Goal: Navigation & Orientation: Find specific page/section

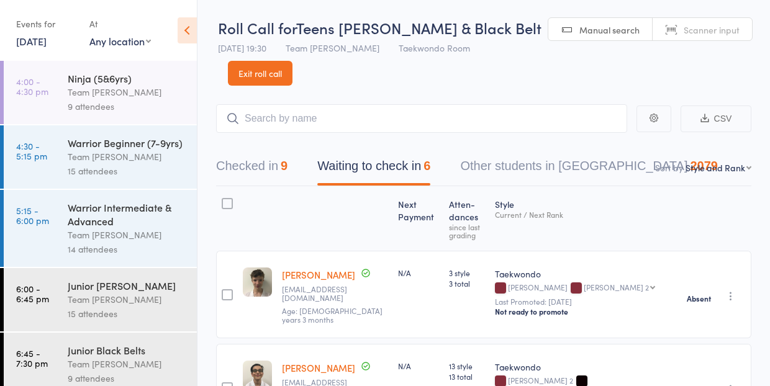
click at [259, 75] on link "Exit roll call" at bounding box center [260, 73] width 65 height 25
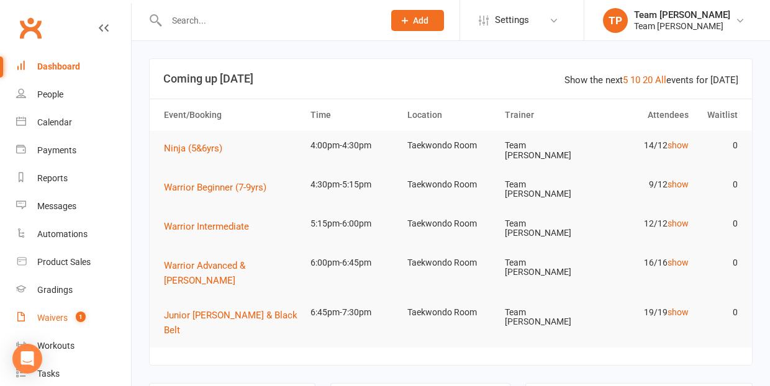
click at [58, 319] on div "Waivers" at bounding box center [52, 318] width 30 height 10
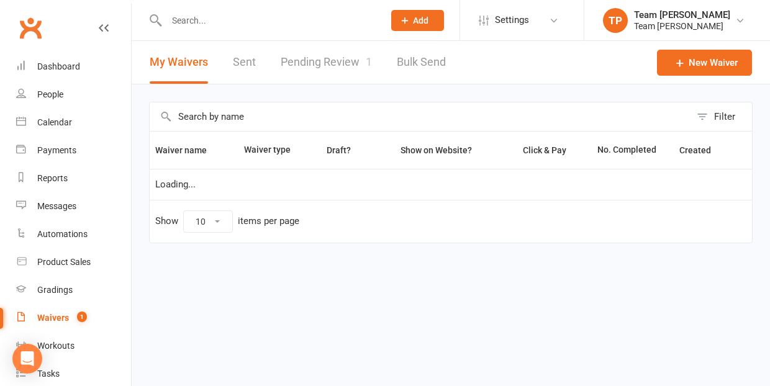
select select "25"
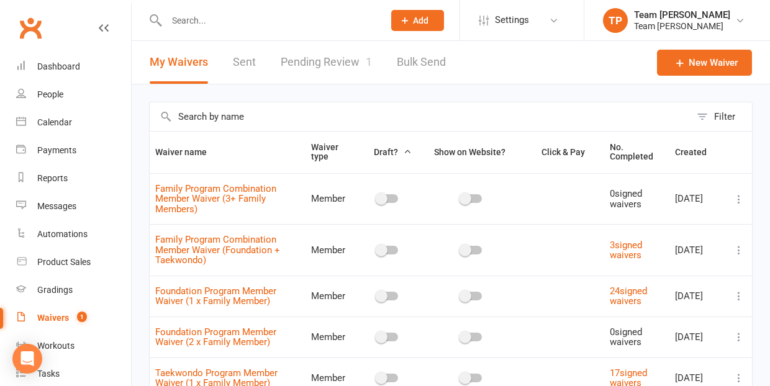
click at [324, 59] on link "Pending Review 1" at bounding box center [326, 62] width 91 height 43
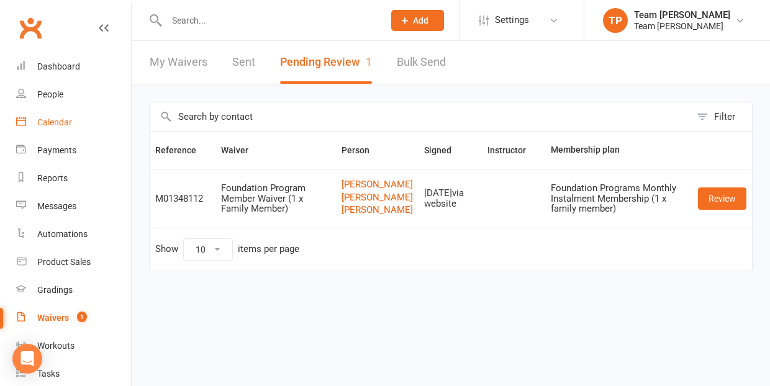
click at [63, 117] on div "Calendar" at bounding box center [54, 122] width 35 height 10
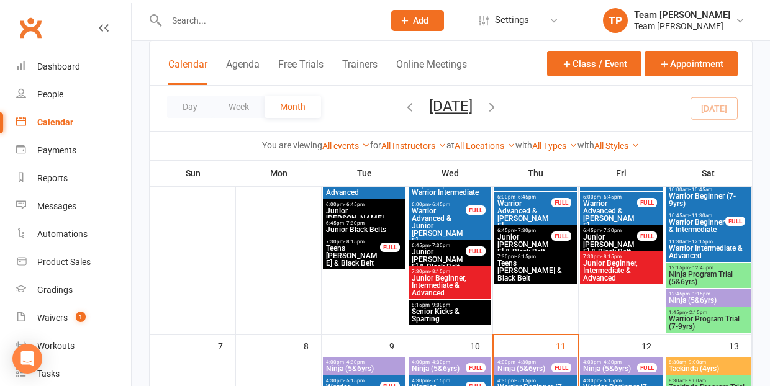
scroll to position [158, 0]
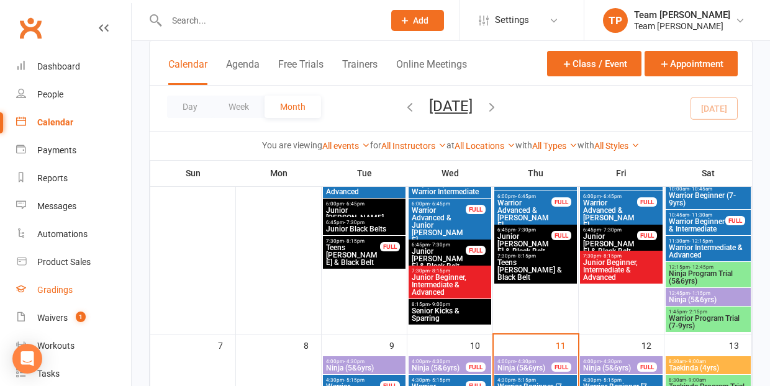
click at [49, 294] on div "Gradings" at bounding box center [54, 290] width 35 height 10
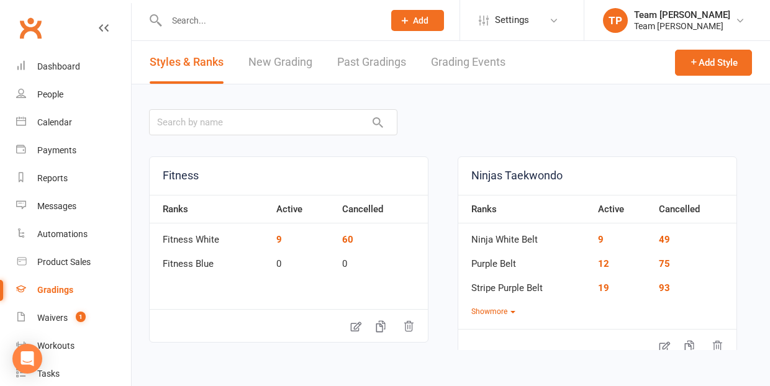
click at [466, 61] on link "Grading Events" at bounding box center [468, 62] width 75 height 43
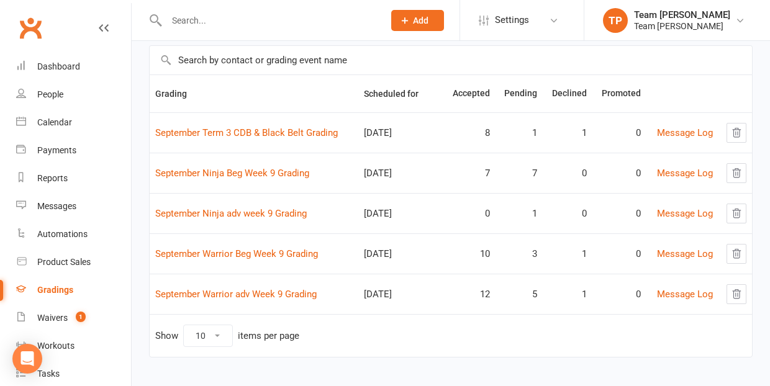
scroll to position [88, 0]
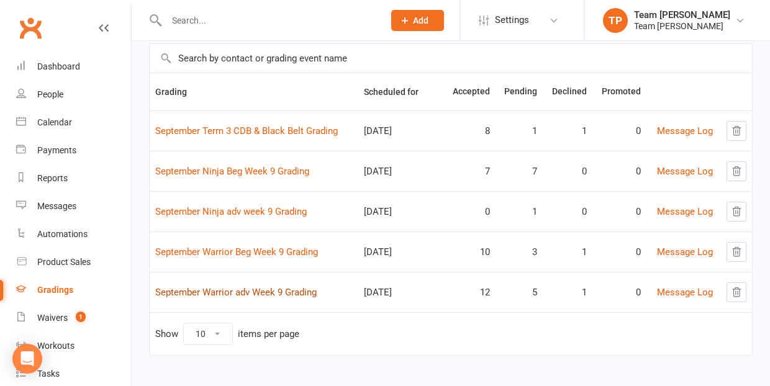
click at [267, 291] on link "September Warrior adv Week 9 Grading" at bounding box center [235, 292] width 161 height 11
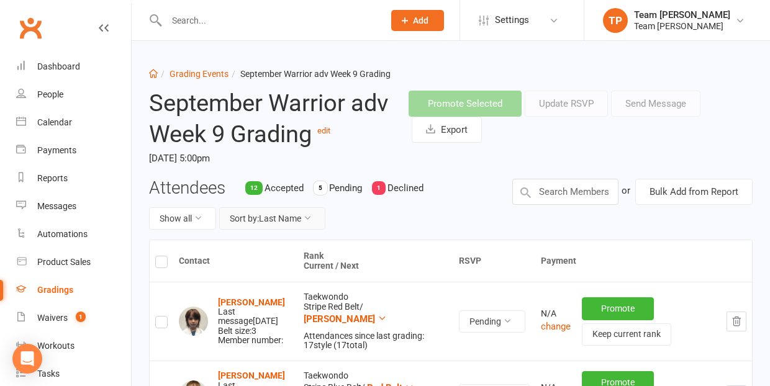
click at [289, 217] on button "Sort by: Last Name" at bounding box center [272, 218] width 106 height 22
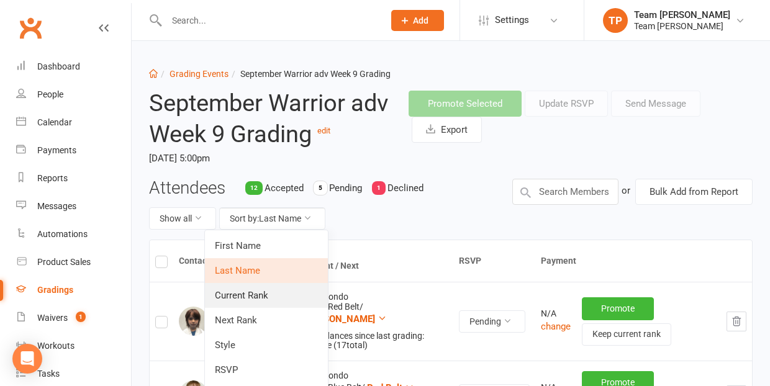
click at [281, 293] on link "Current Rank" at bounding box center [266, 295] width 123 height 25
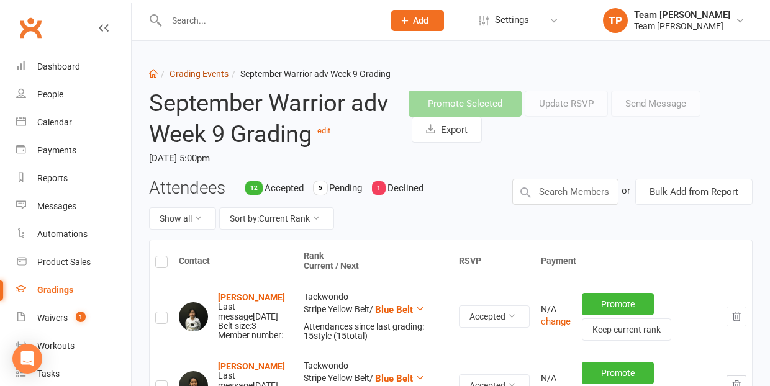
click at [191, 74] on link "Grading Events" at bounding box center [199, 74] width 59 height 10
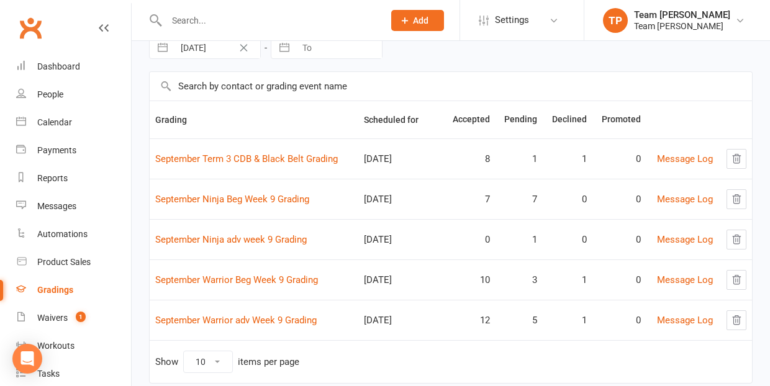
scroll to position [58, 0]
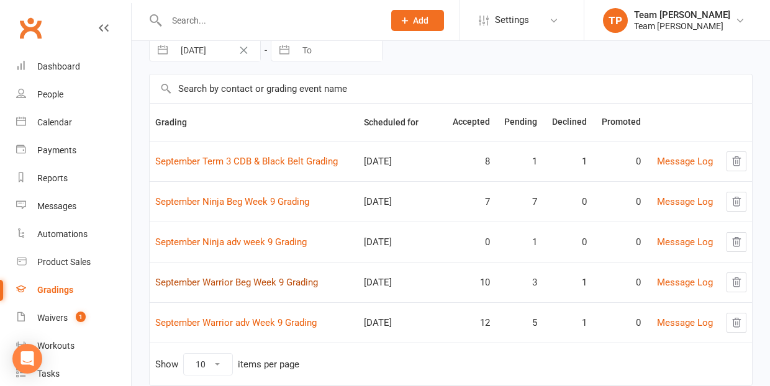
click at [259, 281] on link "September Warrior Beg Week 9 Grading" at bounding box center [236, 282] width 163 height 11
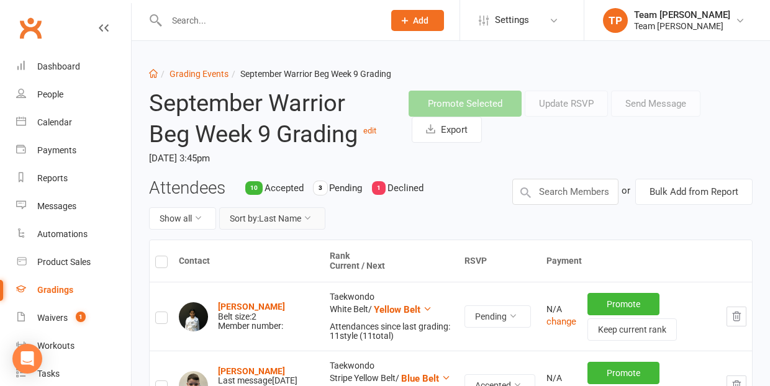
click at [284, 219] on button "Sort by: Last Name" at bounding box center [272, 218] width 106 height 22
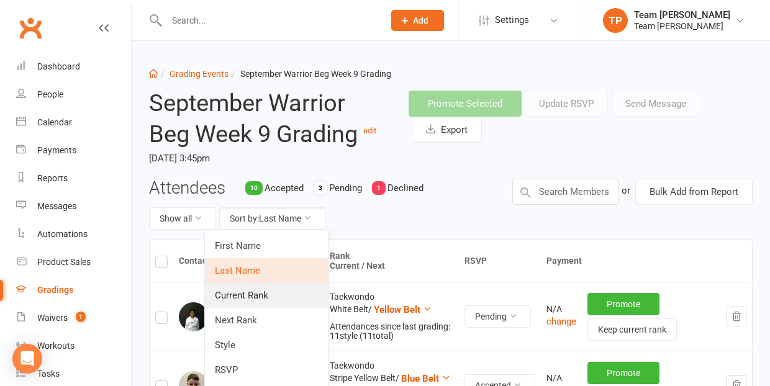
click at [278, 292] on link "Current Rank" at bounding box center [266, 295] width 123 height 25
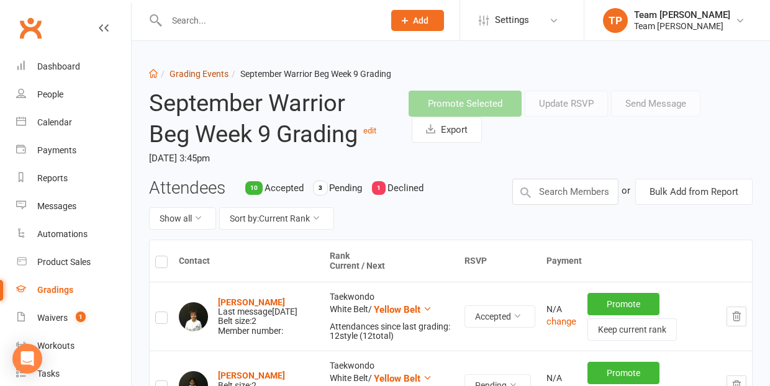
click at [188, 76] on link "Grading Events" at bounding box center [199, 74] width 59 height 10
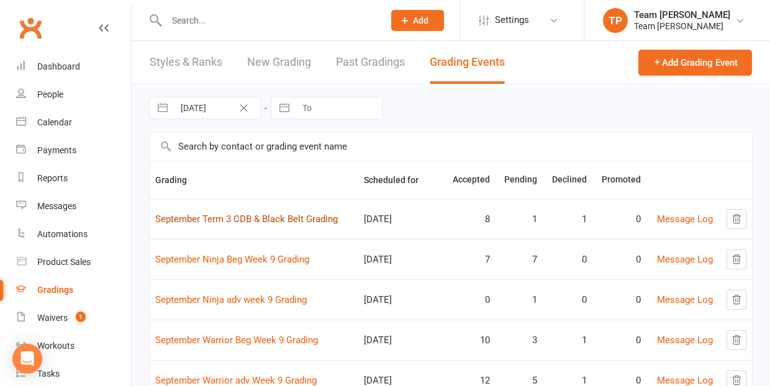
click at [273, 221] on link "September Term 3 CDB & Black Belt Grading" at bounding box center [246, 219] width 183 height 11
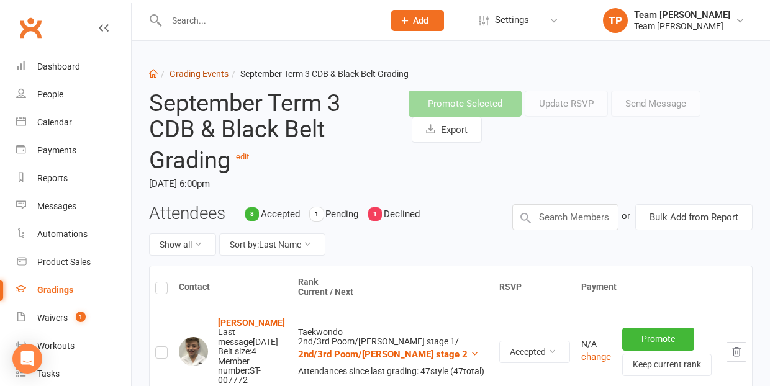
click at [193, 73] on link "Grading Events" at bounding box center [199, 74] width 59 height 10
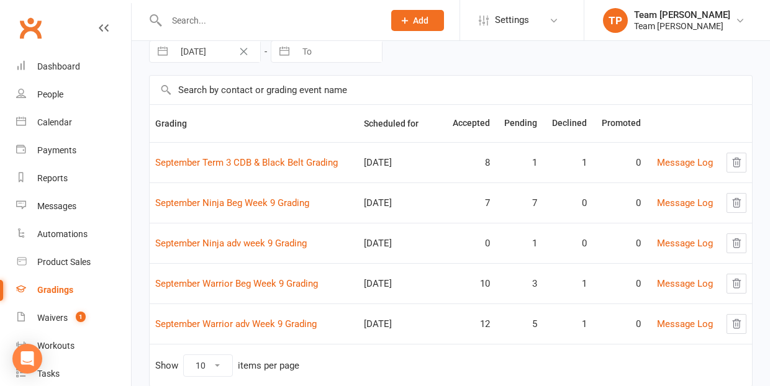
scroll to position [61, 0]
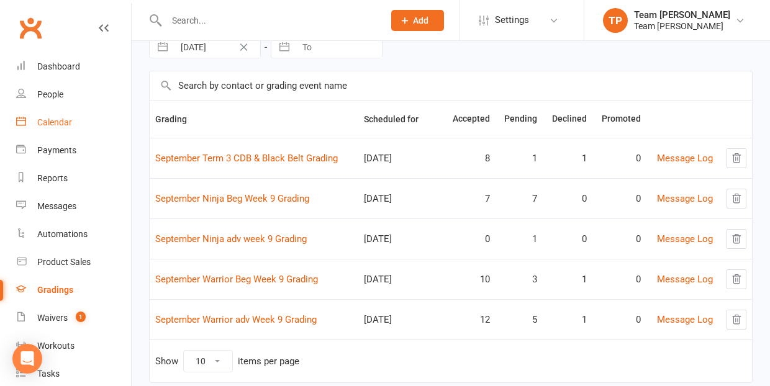
click at [54, 122] on div "Calendar" at bounding box center [54, 122] width 35 height 10
